Goal: Task Accomplishment & Management: Complete application form

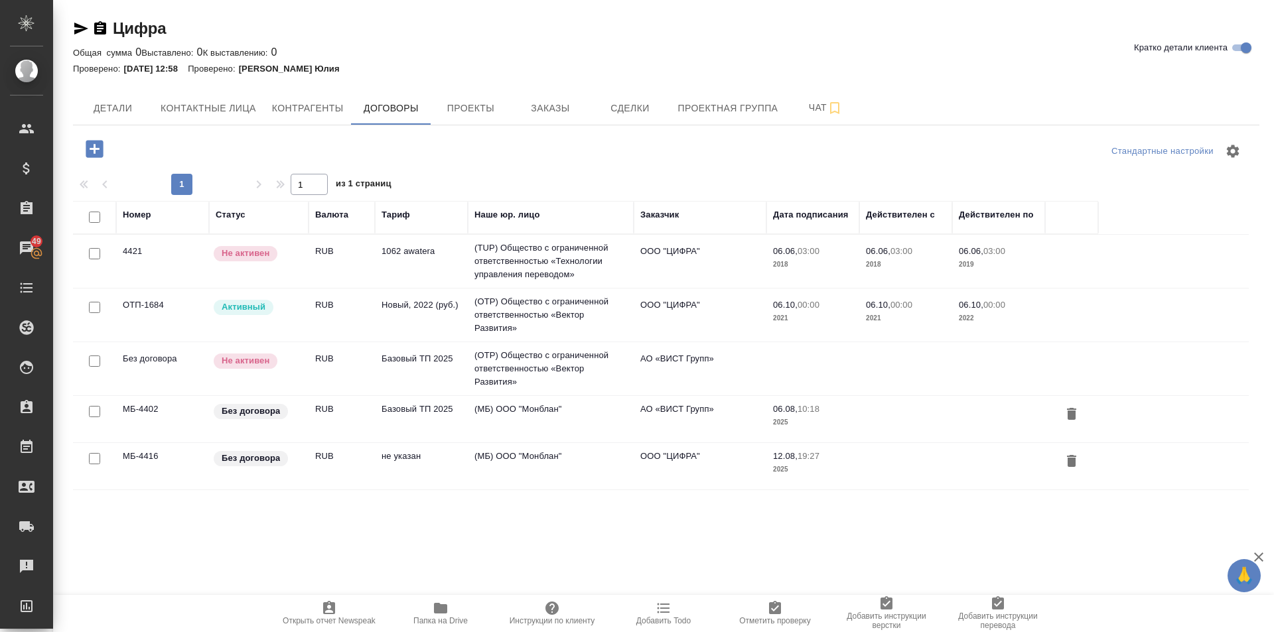
click at [448, 606] on span "Папка на Drive" at bounding box center [441, 612] width 96 height 25
click at [447, 612] on icon "button" at bounding box center [440, 608] width 13 height 11
click at [471, 111] on span "Проекты" at bounding box center [471, 108] width 64 height 17
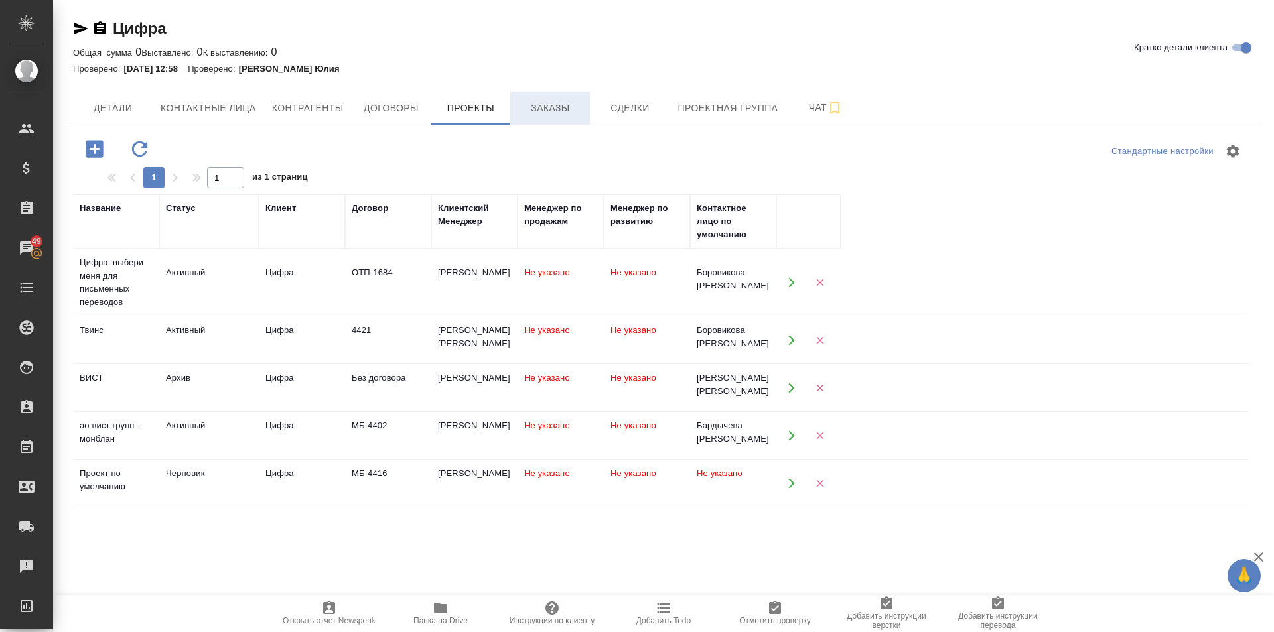
click at [551, 109] on span "Заказы" at bounding box center [550, 108] width 64 height 17
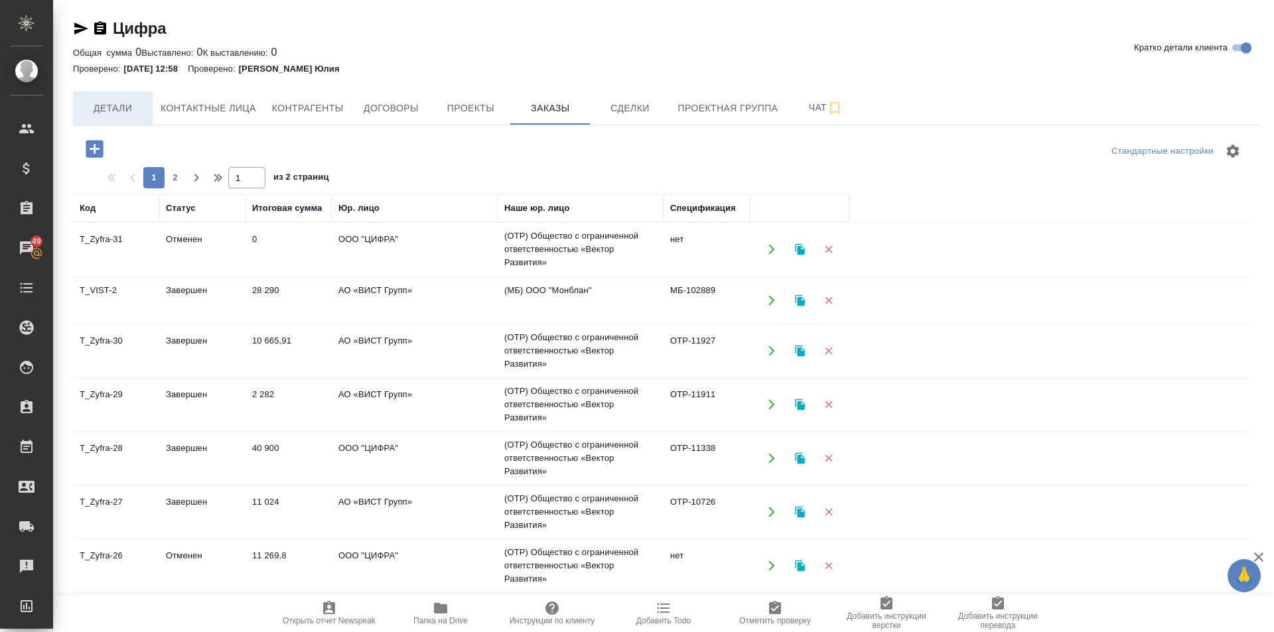
click at [119, 100] on span "Детали" at bounding box center [113, 108] width 64 height 17
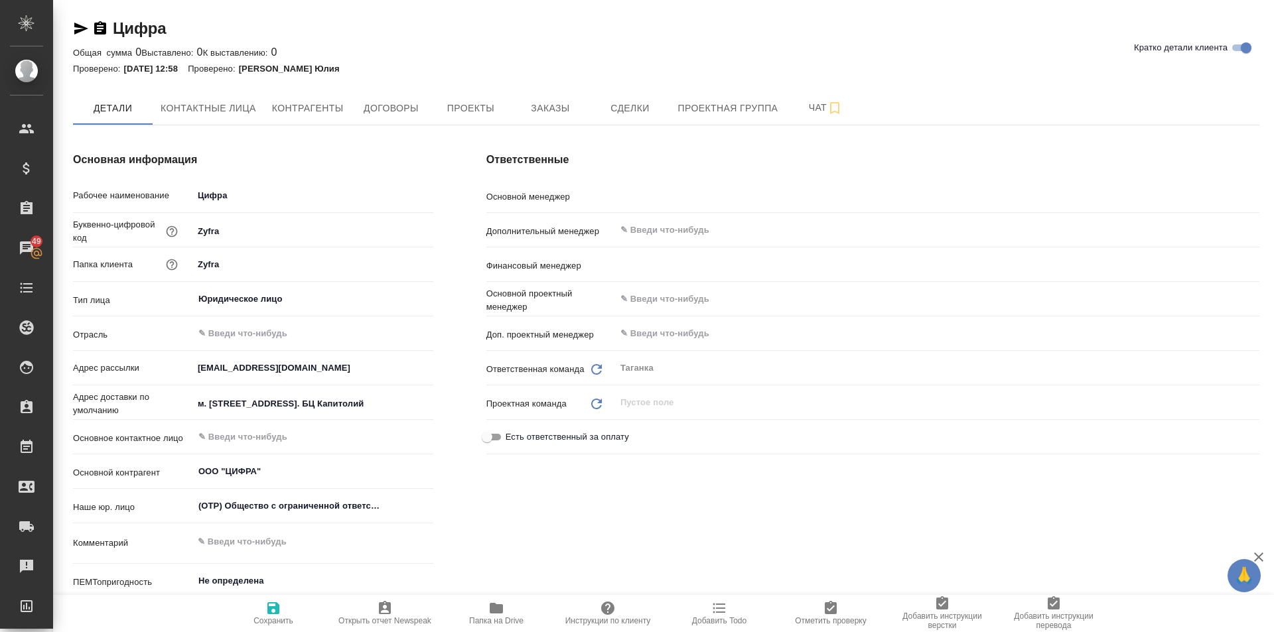
type textarea "x"
type input "[PERSON_NAME]"
type input "[PERSON_NAME] Юлия"
type textarea "x"
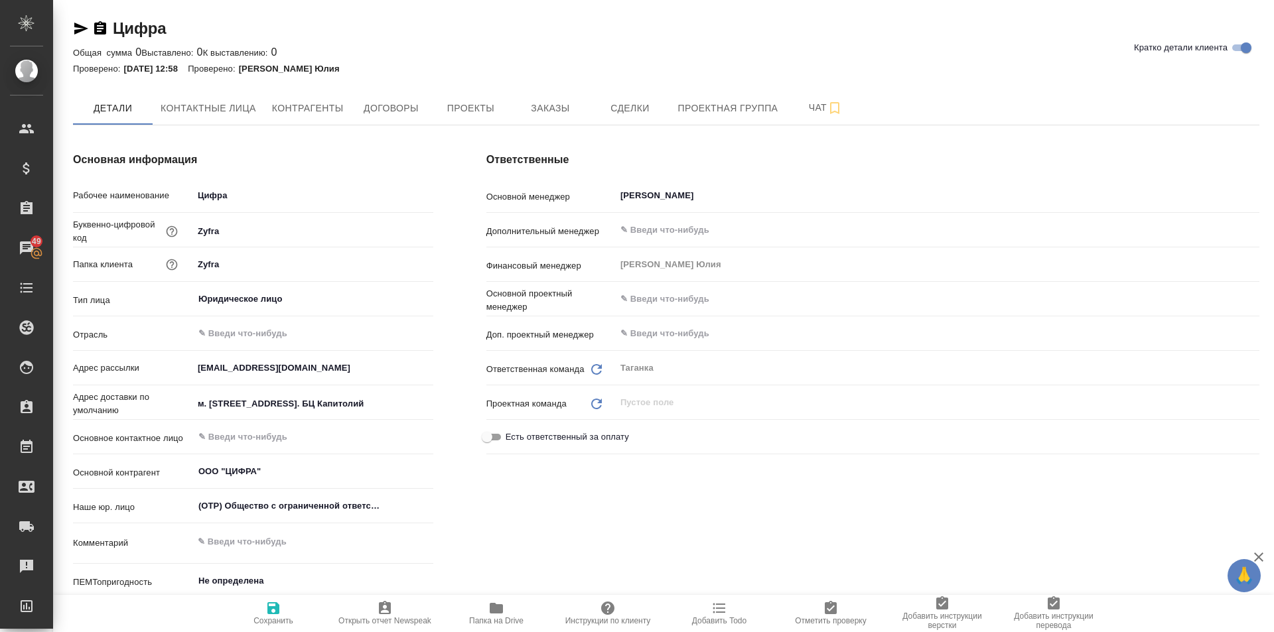
type textarea "x"
